Goal: Transaction & Acquisition: Purchase product/service

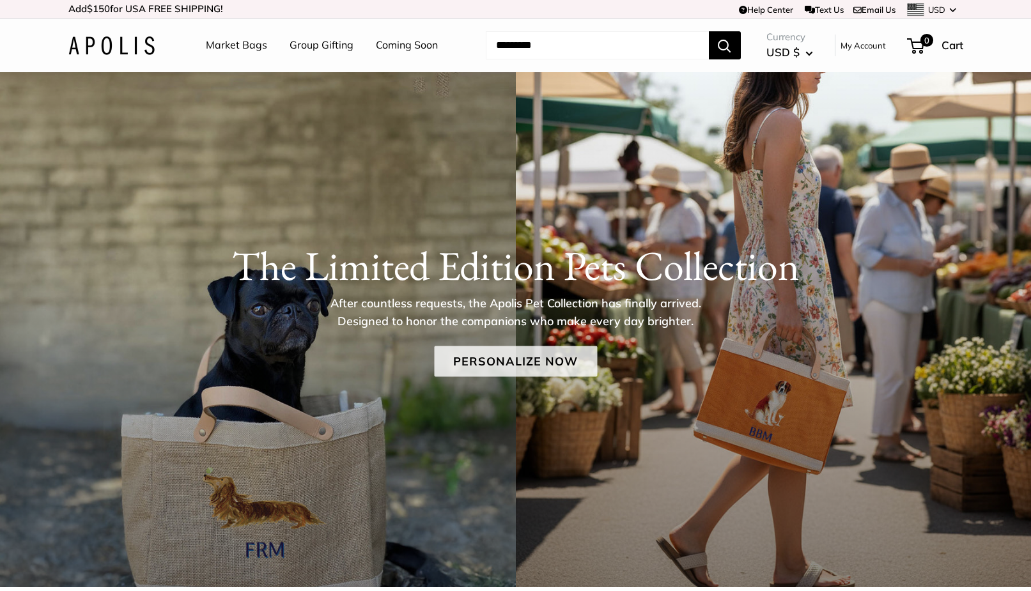
click at [492, 354] on link "Personalize Now" at bounding box center [515, 361] width 163 height 31
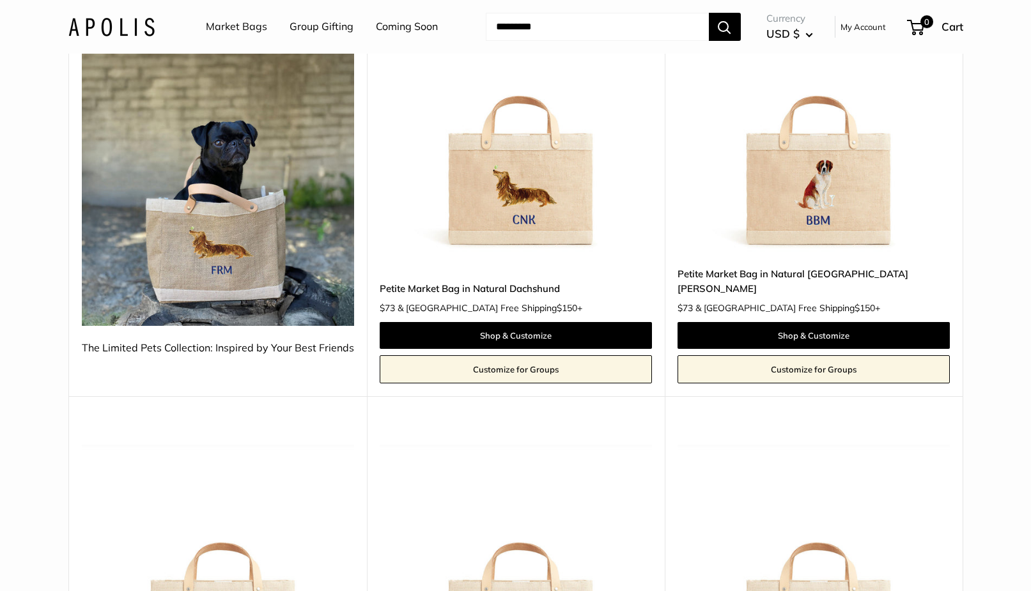
scroll to position [262, 0]
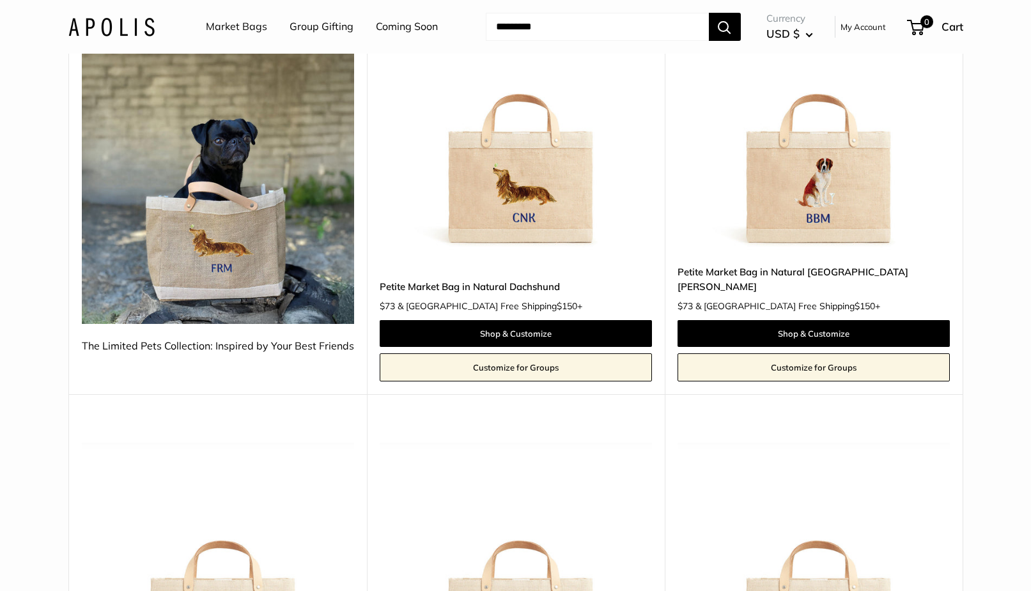
click at [0, 0] on img at bounding box center [0, 0] width 0 height 0
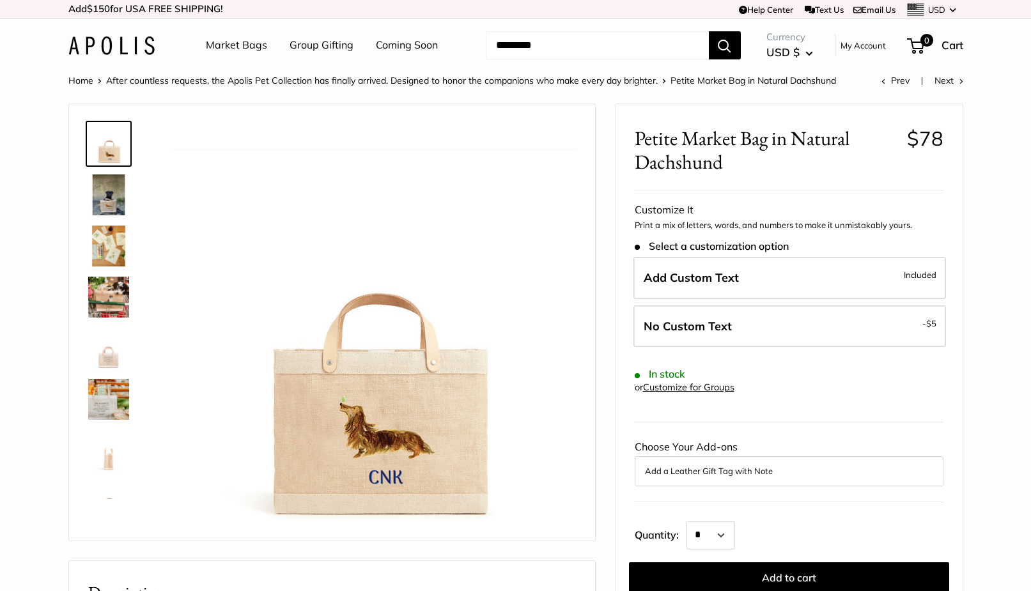
click at [105, 200] on img at bounding box center [108, 195] width 41 height 41
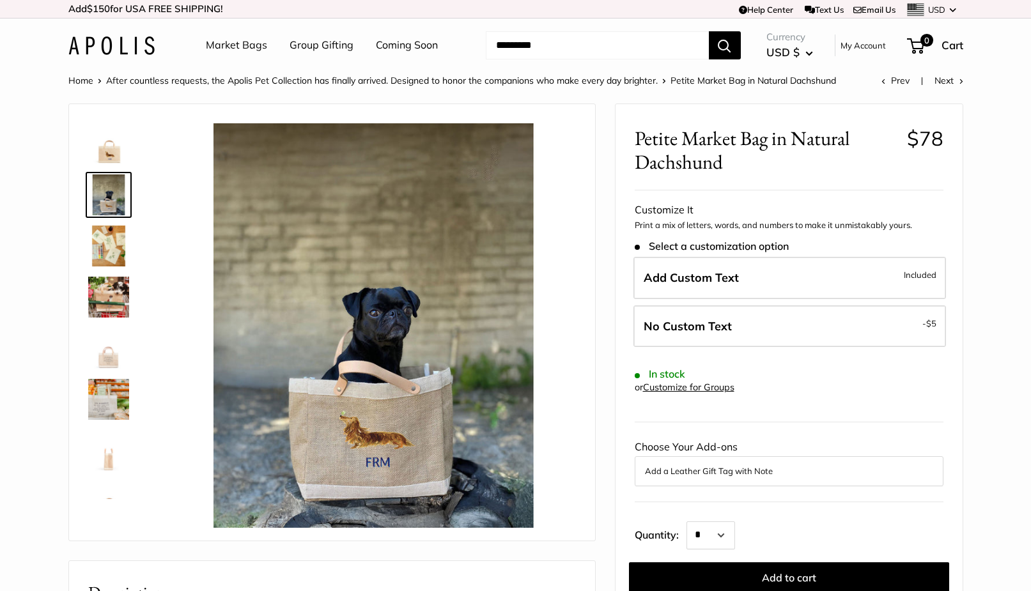
click at [107, 227] on img at bounding box center [108, 246] width 41 height 41
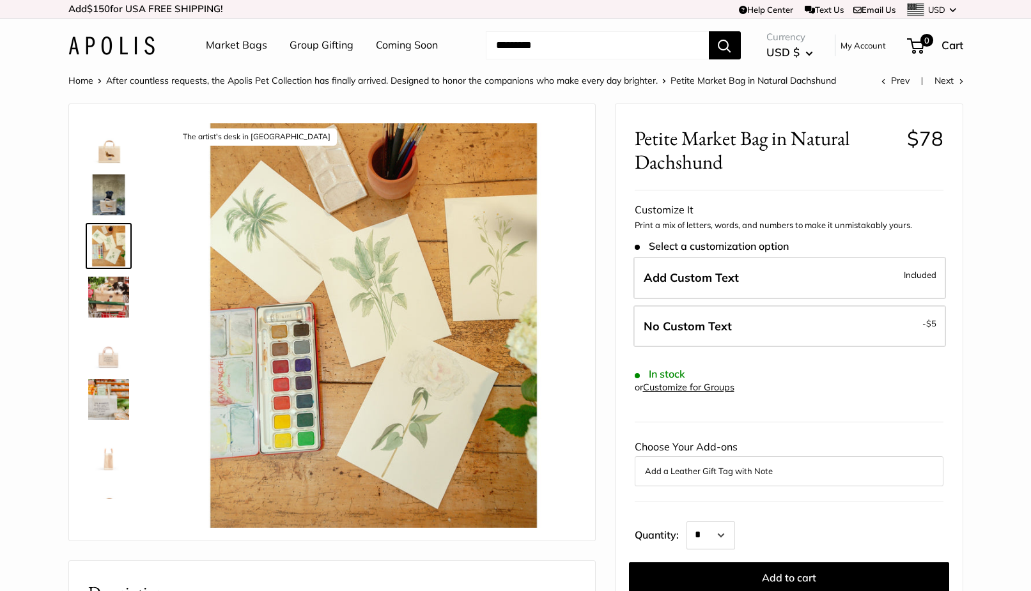
click at [107, 295] on img at bounding box center [108, 297] width 41 height 41
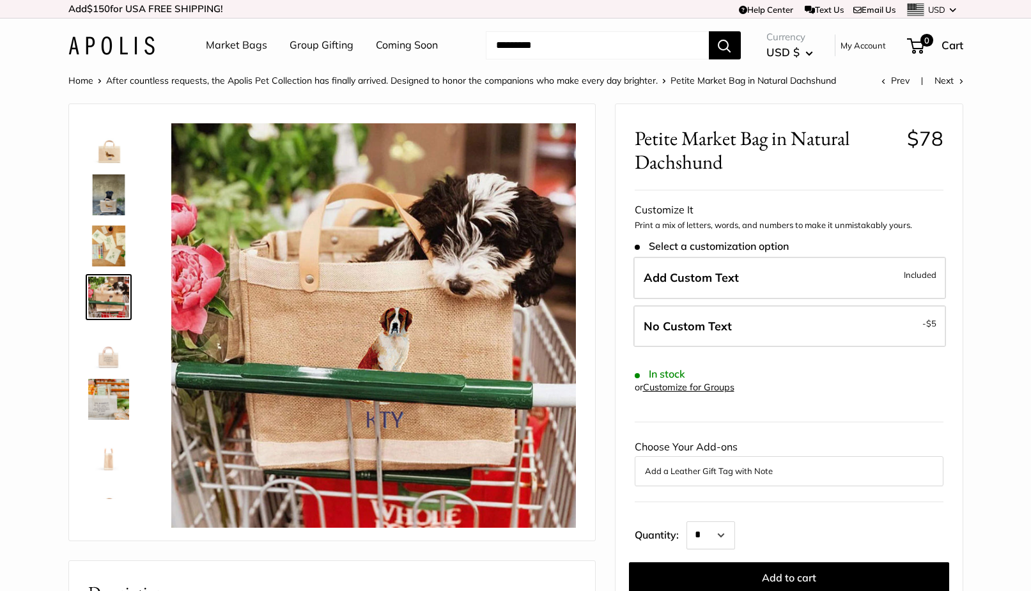
click at [109, 363] on img at bounding box center [108, 348] width 41 height 41
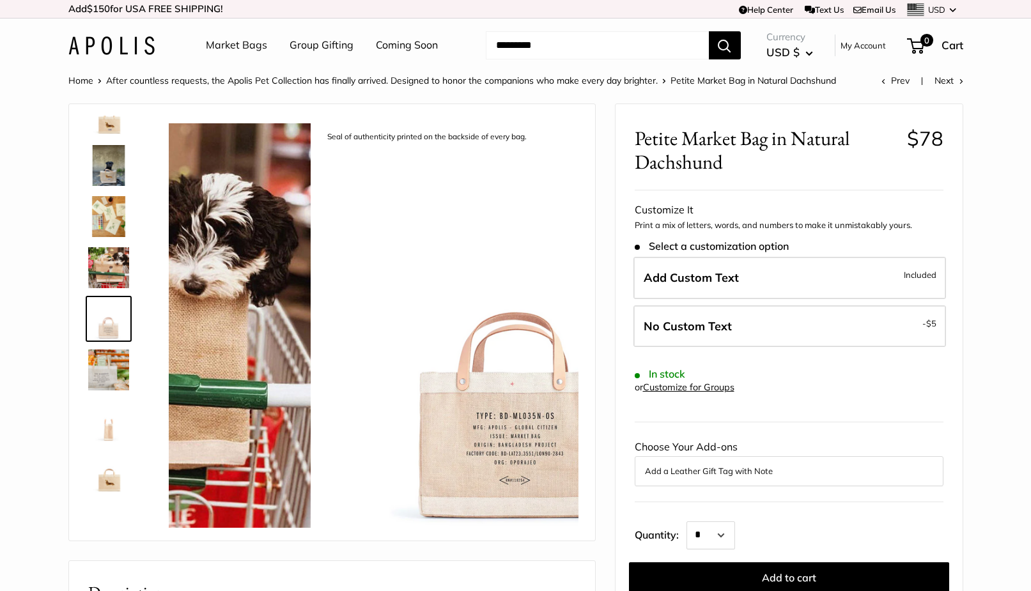
scroll to position [31, 0]
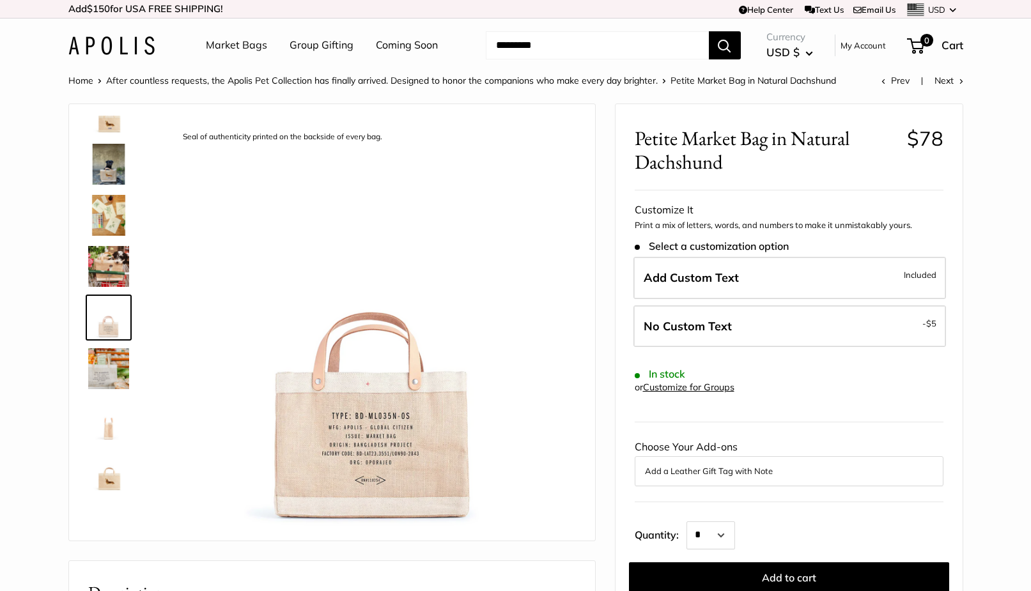
click at [110, 409] on img at bounding box center [108, 420] width 41 height 41
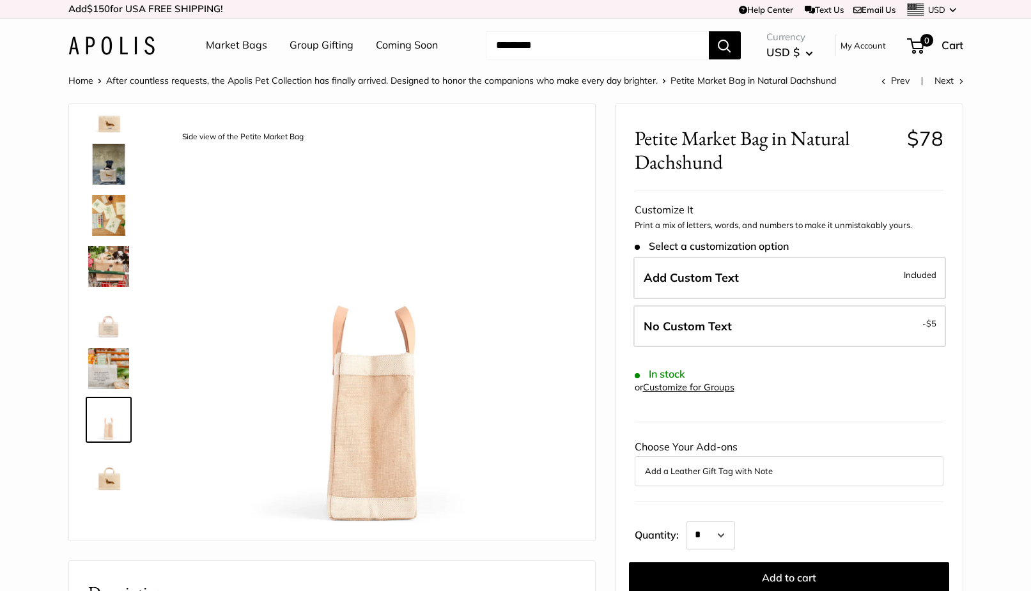
click at [109, 473] on img at bounding box center [108, 471] width 41 height 41
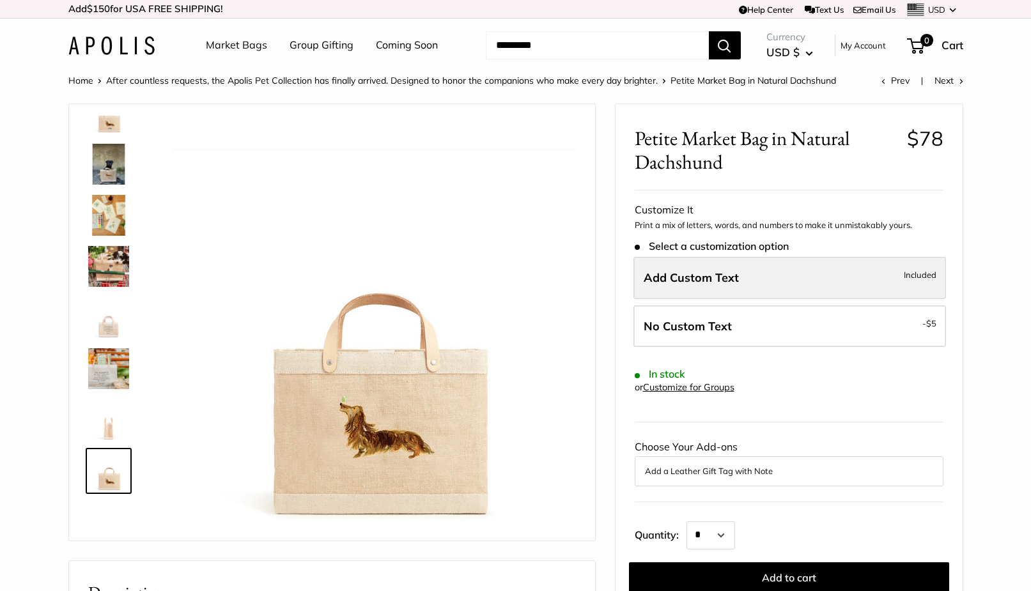
click at [677, 270] on span "Add Custom Text" at bounding box center [691, 277] width 95 height 15
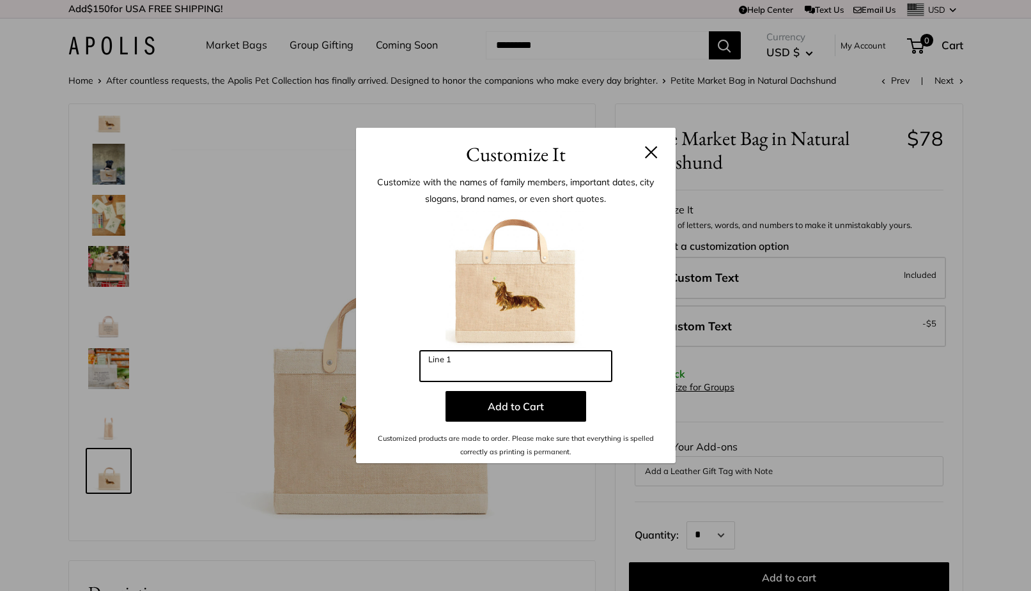
click at [466, 359] on input "Line 1" at bounding box center [516, 366] width 192 height 31
type input "***"
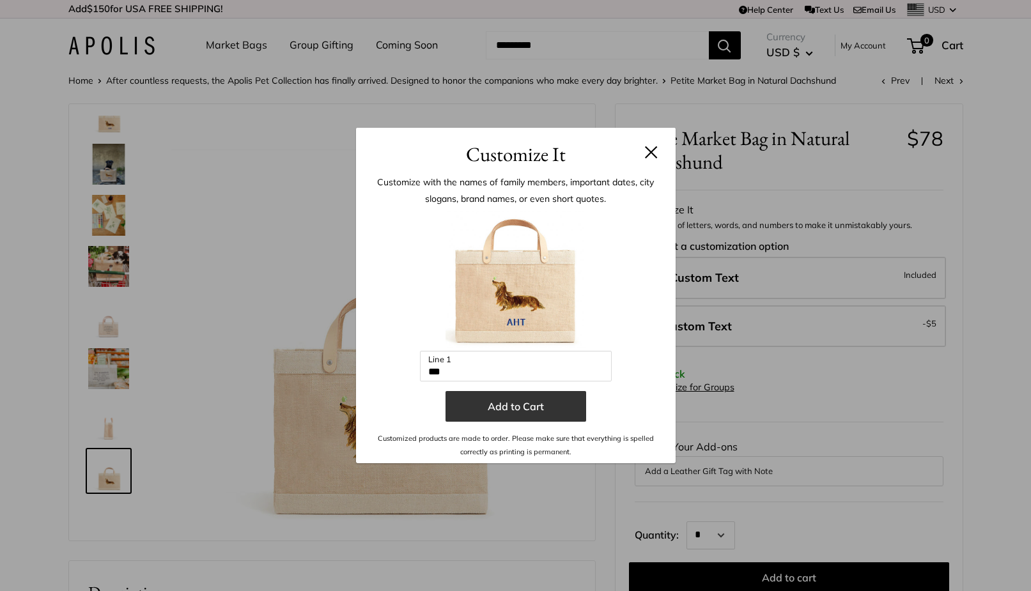
click at [482, 404] on button "Add to Cart" at bounding box center [516, 406] width 141 height 31
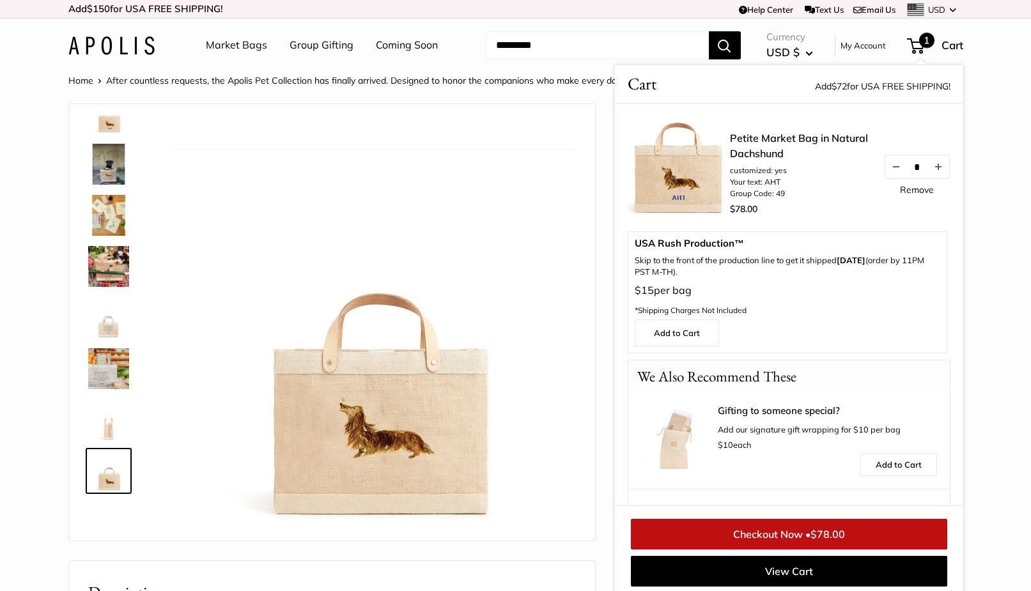
click at [671, 178] on img at bounding box center [679, 167] width 102 height 102
click at [760, 142] on link "Petite Market Bag in Natural Dachshund" at bounding box center [800, 145] width 141 height 31
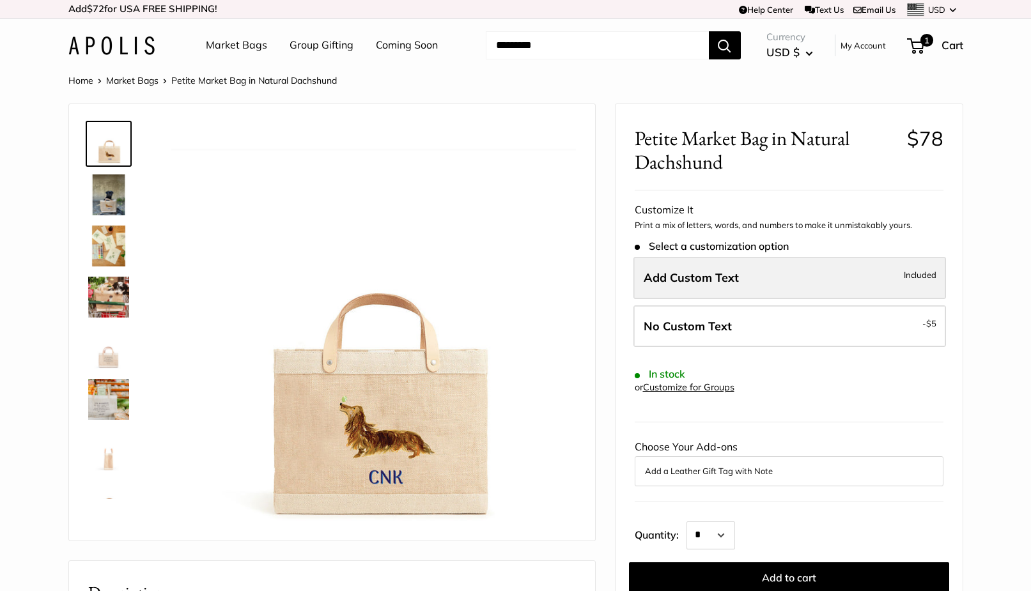
click at [662, 278] on span "Add Custom Text" at bounding box center [691, 277] width 95 height 15
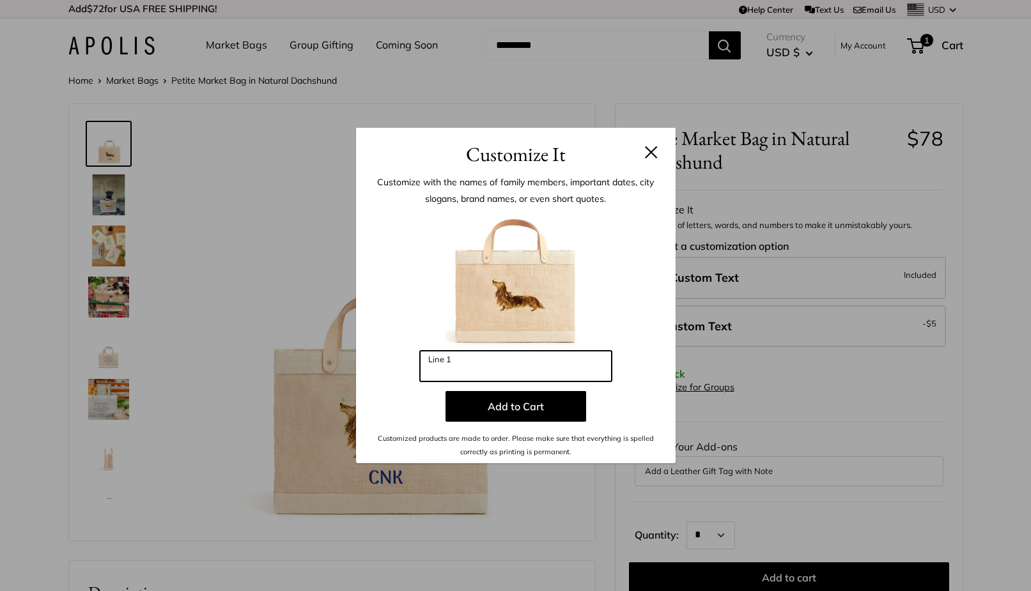
click at [448, 359] on input "Line 1" at bounding box center [516, 366] width 192 height 31
type input "*"
type input "**"
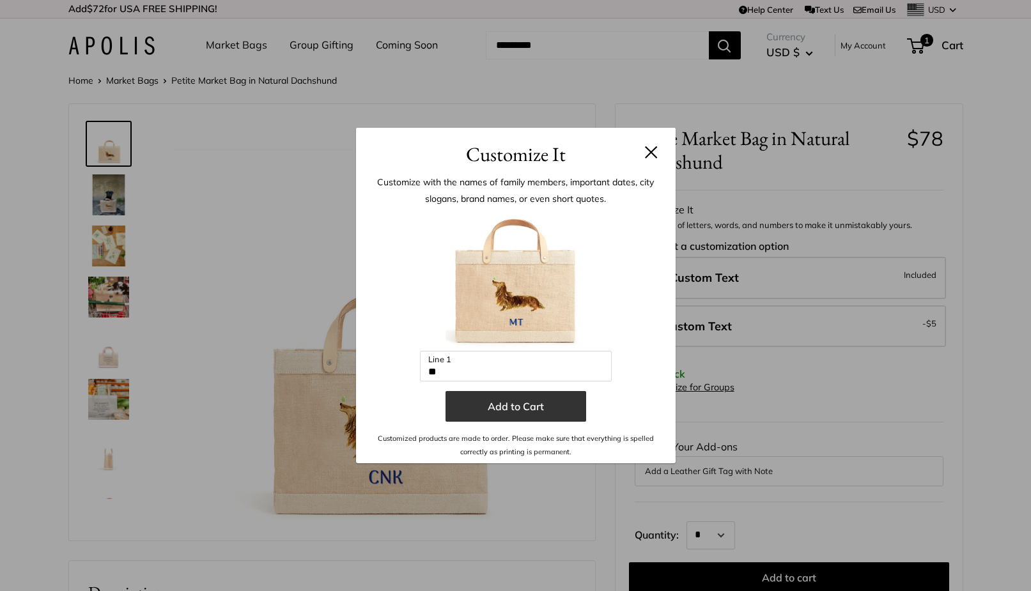
click at [510, 407] on button "Add to Cart" at bounding box center [516, 406] width 141 height 31
